Goal: Task Accomplishment & Management: Manage account settings

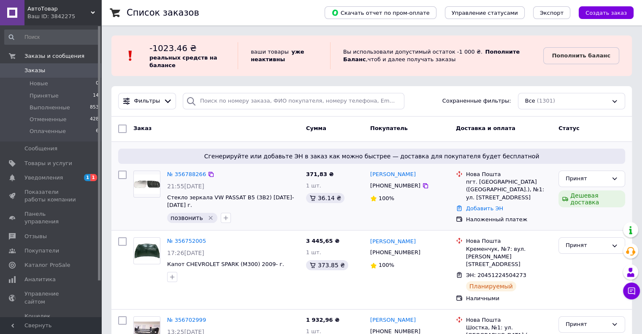
click at [209, 216] on icon "Удалить метку" at bounding box center [211, 218] width 4 height 4
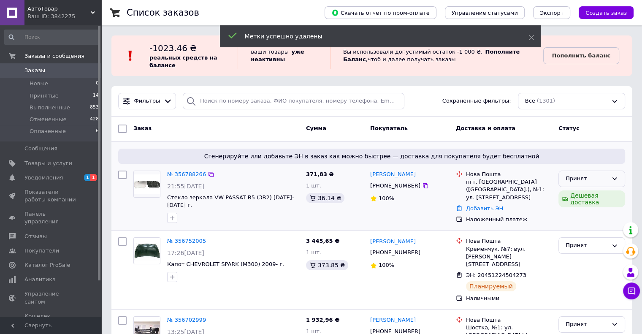
click at [599, 182] on div "Принят" at bounding box center [587, 178] width 42 height 9
click at [582, 208] on li "Отменен" at bounding box center [592, 212] width 66 height 16
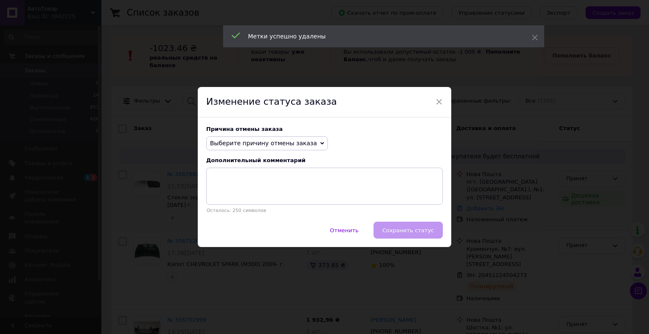
drag, startPoint x: 242, startPoint y: 142, endPoint x: 240, endPoint y: 150, distance: 8.1
click at [241, 145] on span "Выберите причину отмены заказа" at bounding box center [263, 143] width 107 height 7
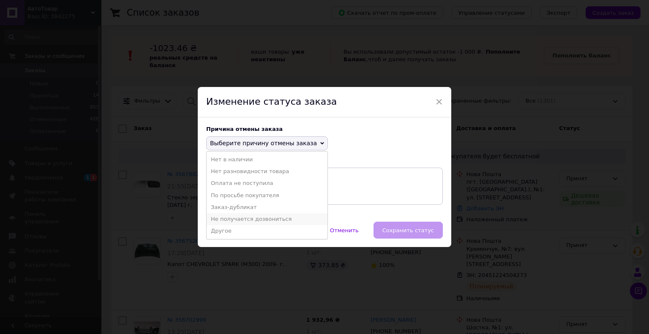
click at [246, 220] on li "Не получается дозвониться" at bounding box center [267, 219] width 121 height 12
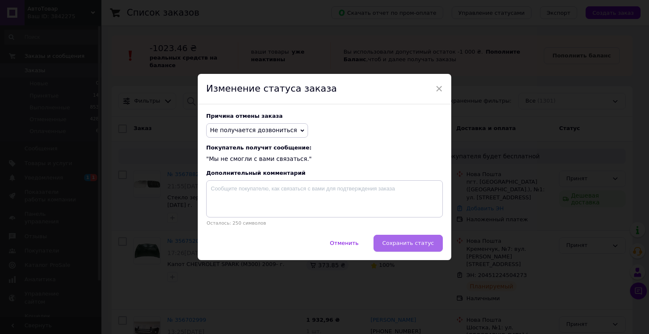
click at [422, 245] on span "Сохранить статус" at bounding box center [408, 243] width 52 height 6
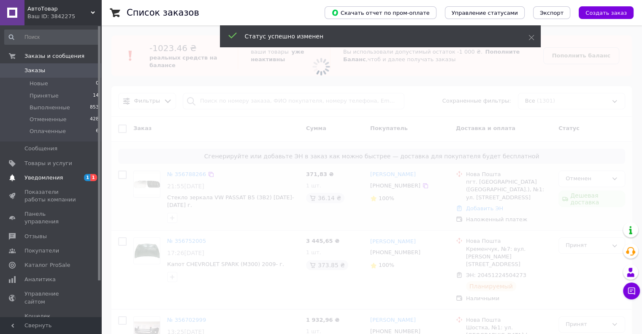
click at [92, 177] on span "1" at bounding box center [93, 177] width 7 height 7
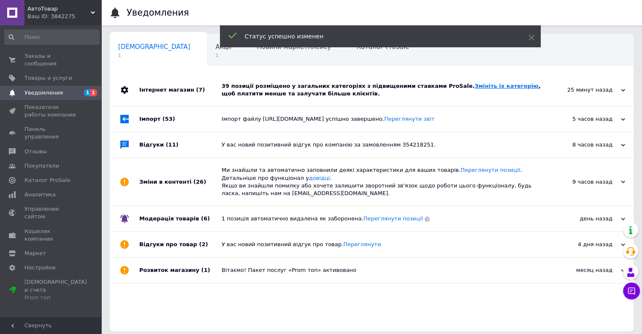
click at [475, 83] on link "Змініть їх категорію" at bounding box center [507, 86] width 64 height 6
